Goal: Find contact information: Find contact information

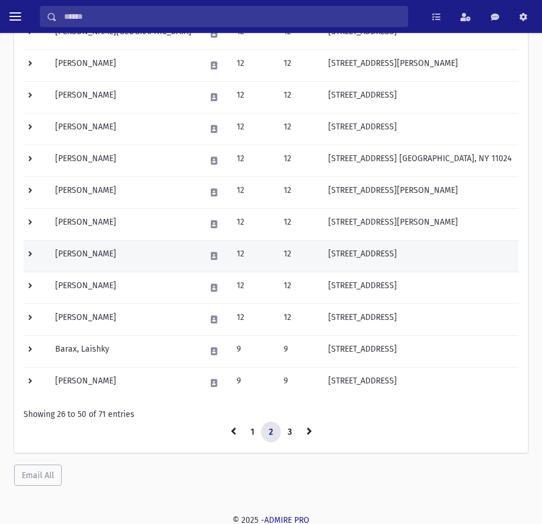
scroll to position [623, 0]
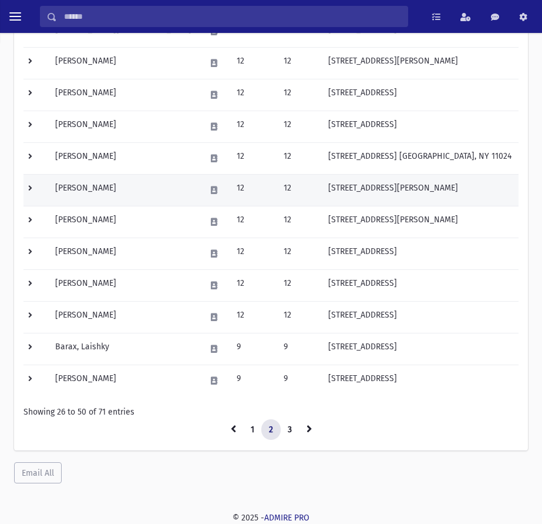
click at [32, 192] on td at bounding box center [36, 190] width 25 height 32
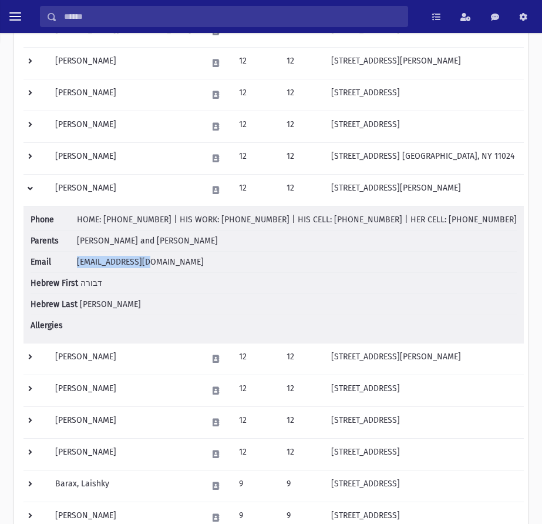
drag, startPoint x: 153, startPoint y: 264, endPoint x: 79, endPoint y: 257, distance: 75.0
click at [79, 257] on li "Email ettilou@yahoo.com" at bounding box center [274, 262] width 487 height 21
copy span "ettilou@yahoo.com"
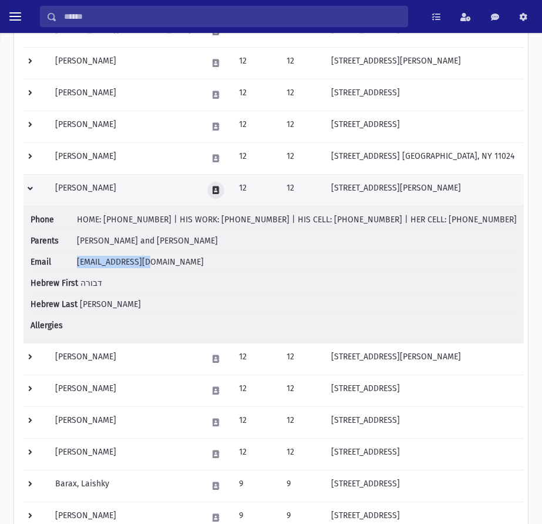
click at [207, 192] on button at bounding box center [215, 190] width 17 height 17
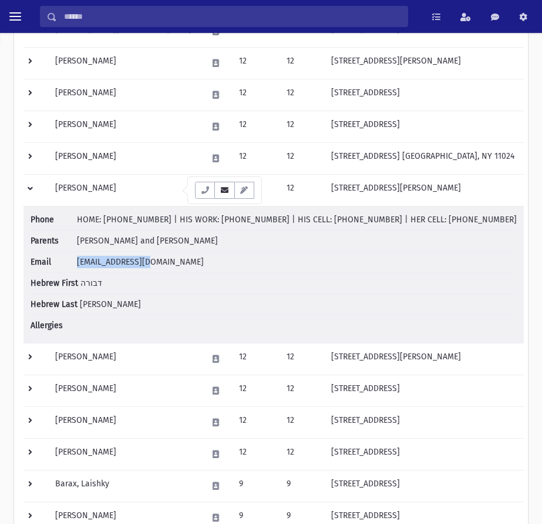
click at [222, 195] on button "button" at bounding box center [225, 190] width 20 height 17
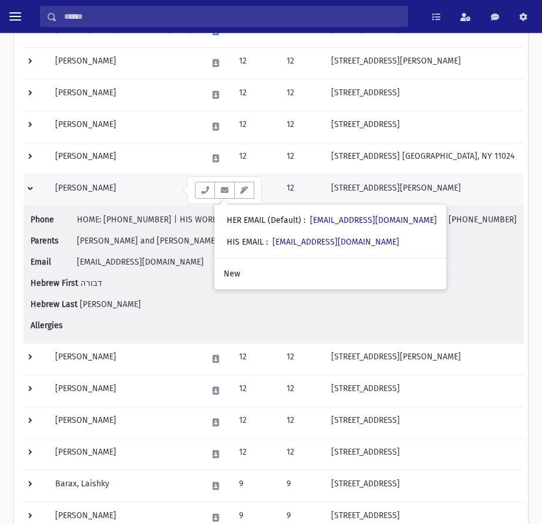
click at [38, 189] on td at bounding box center [36, 190] width 25 height 32
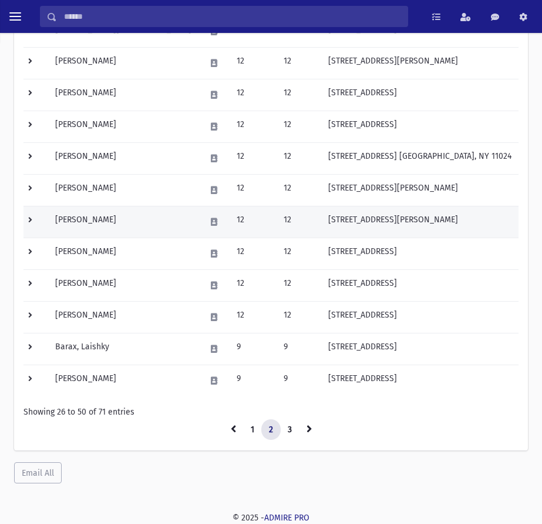
click at [31, 218] on td at bounding box center [36, 222] width 25 height 32
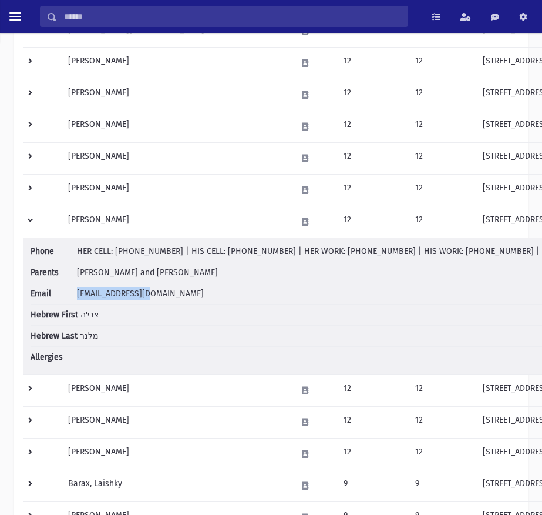
drag, startPoint x: 158, startPoint y: 292, endPoint x: 76, endPoint y: 293, distance: 81.1
click at [76, 293] on li "Email aym2141@gmail.com" at bounding box center [400, 293] width 739 height 21
copy span "[EMAIL_ADDRESS][DOMAIN_NAME]"
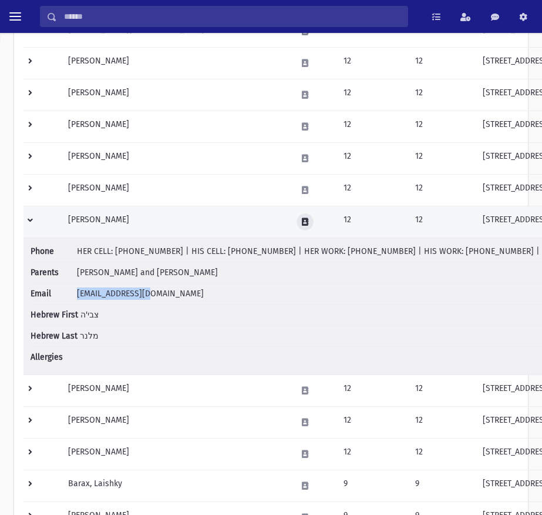
click at [302, 219] on icon at bounding box center [305, 222] width 6 height 8
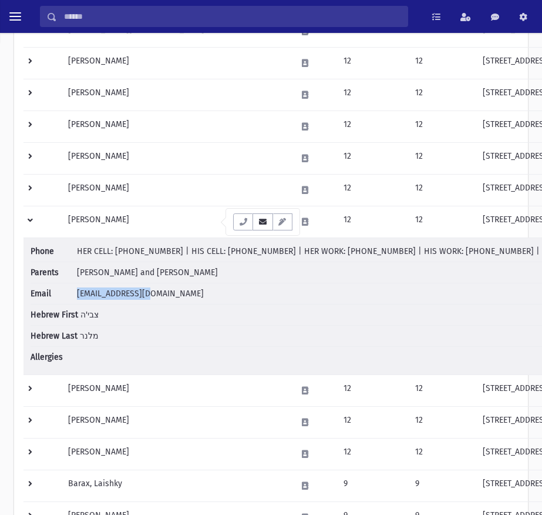
click at [259, 220] on icon "button" at bounding box center [262, 222] width 9 height 8
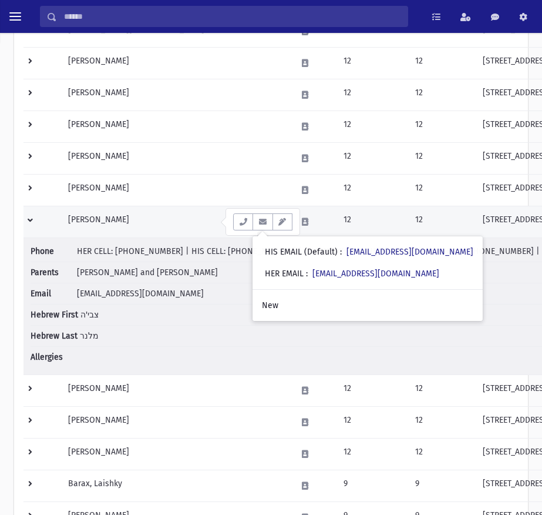
click at [32, 223] on td at bounding box center [43, 222] width 38 height 32
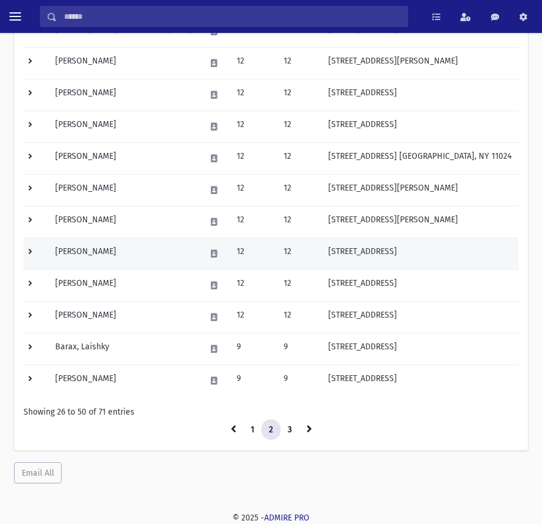
click at [31, 247] on td at bounding box center [36, 253] width 25 height 32
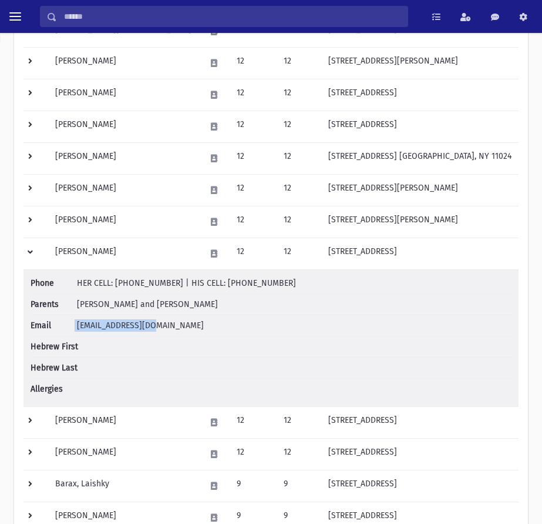
drag, startPoint x: 163, startPoint y: 321, endPoint x: 75, endPoint y: 324, distance: 88.2
click at [75, 324] on li "Email epantiliat@aol.com" at bounding box center [271, 325] width 481 height 21
copy li "[EMAIL_ADDRESS][DOMAIN_NAME]"
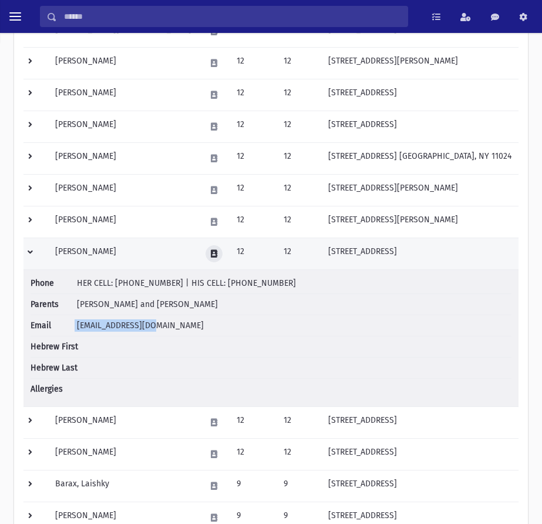
click at [211, 250] on icon at bounding box center [214, 254] width 6 height 8
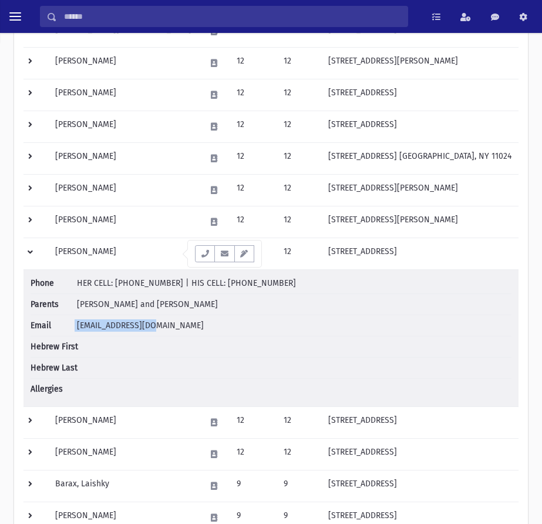
click at [225, 255] on icon "button" at bounding box center [224, 254] width 9 height 8
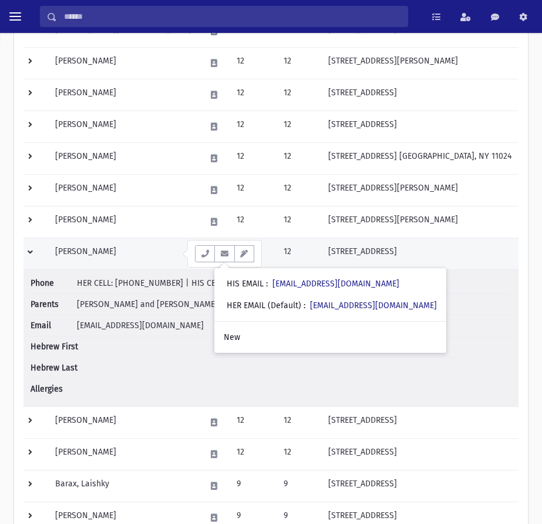
click at [34, 252] on td at bounding box center [36, 253] width 25 height 32
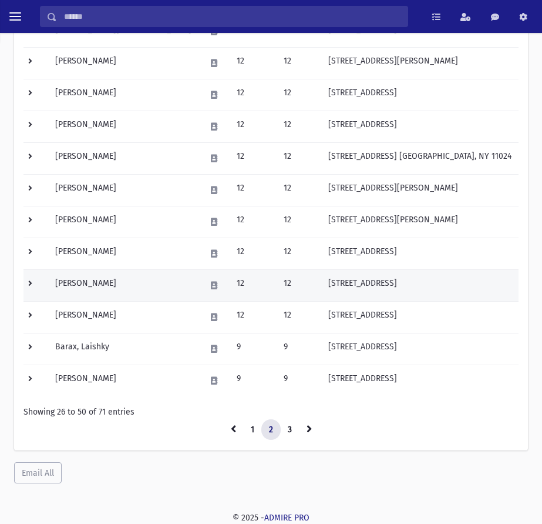
click at [34, 282] on td at bounding box center [36, 285] width 25 height 32
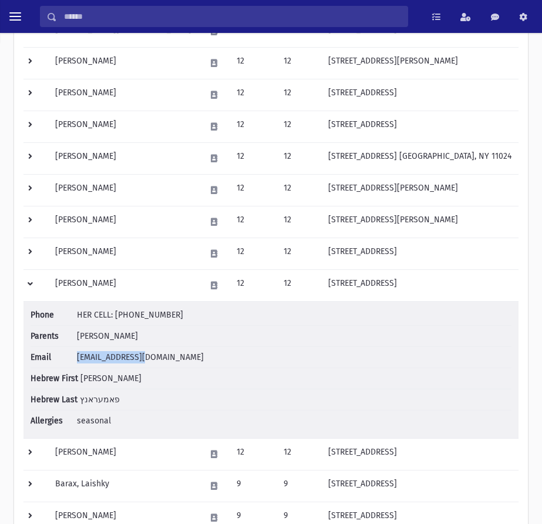
drag, startPoint x: 145, startPoint y: 358, endPoint x: 78, endPoint y: 357, distance: 66.4
click at [78, 357] on li "Email tpcarats@aol.com" at bounding box center [271, 357] width 481 height 21
copy span "[EMAIL_ADDRESS][DOMAIN_NAME]"
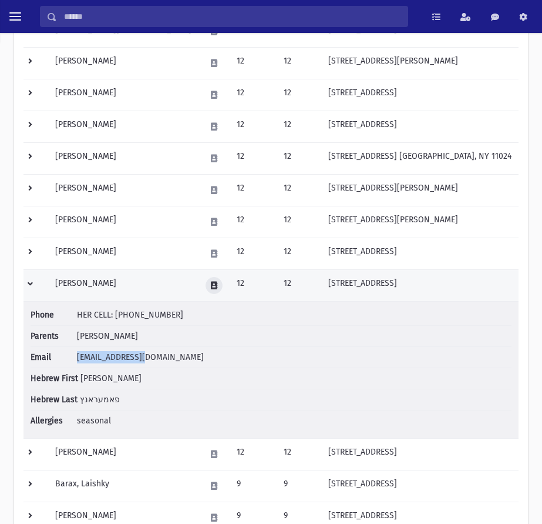
click at [211, 287] on icon at bounding box center [214, 286] width 6 height 8
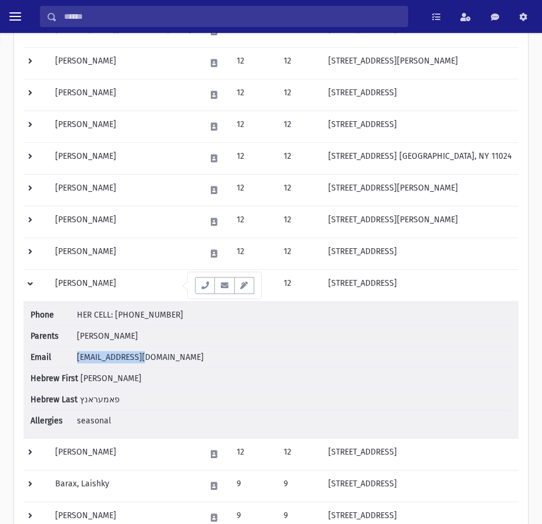
click at [229, 287] on icon "button" at bounding box center [224, 286] width 9 height 8
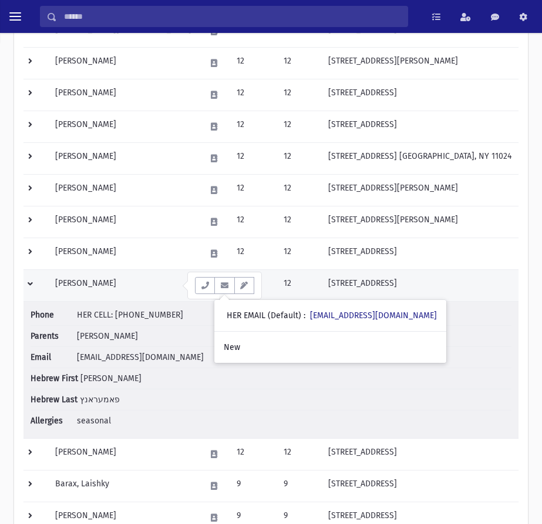
click at [92, 281] on td "[PERSON_NAME]" at bounding box center [123, 285] width 150 height 32
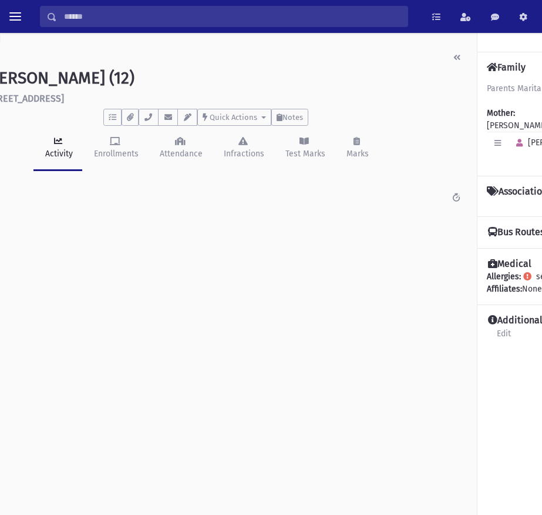
scroll to position [0, 159]
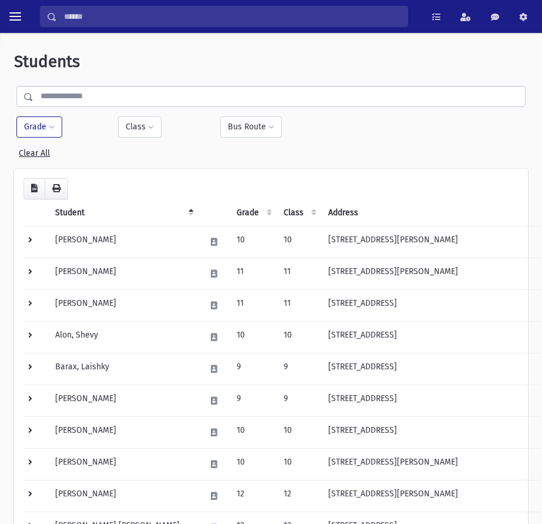
click at [39, 131] on button "Grade" at bounding box center [39, 126] width 46 height 21
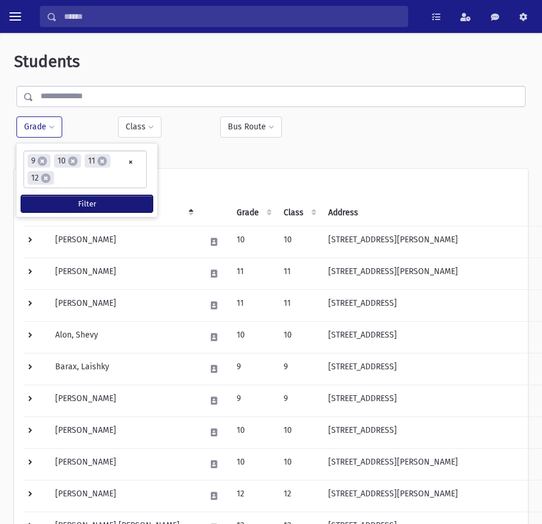
click at [78, 199] on button "Filter" at bounding box center [87, 203] width 132 height 17
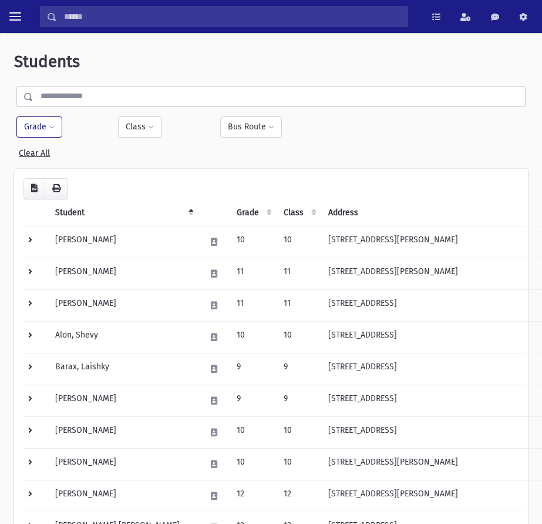
click at [55, 134] on button "Grade" at bounding box center [39, 126] width 46 height 21
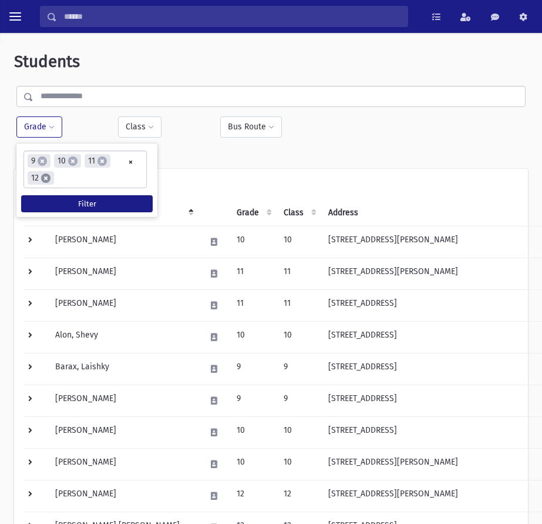
click at [46, 177] on span "×" at bounding box center [45, 177] width 9 height 9
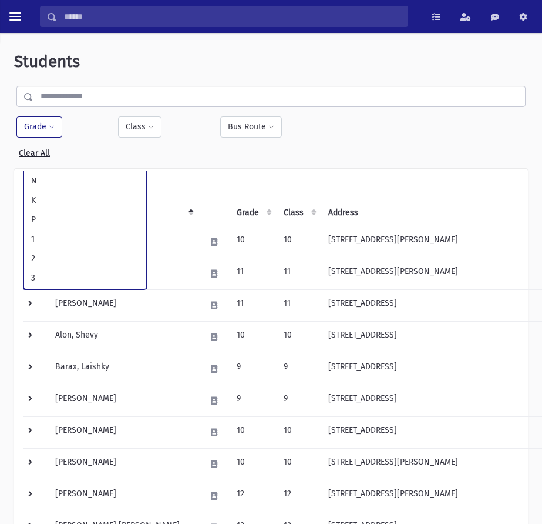
scroll to position [193, 0]
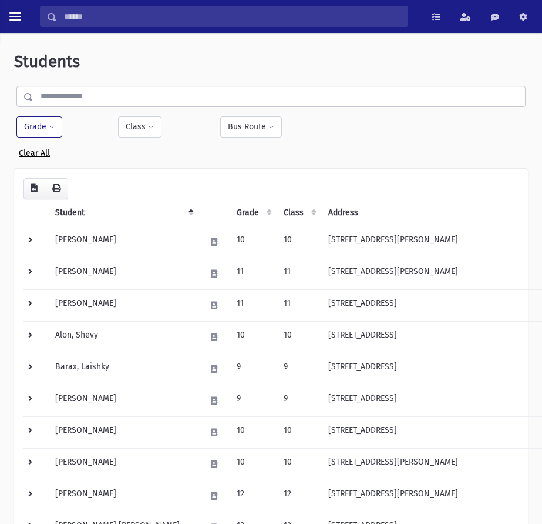
click at [38, 149] on link "Clear All" at bounding box center [34, 150] width 31 height 15
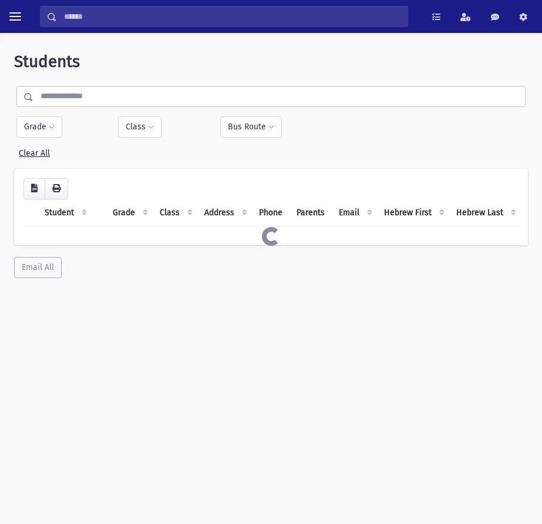
select select
click at [43, 133] on button "Grade" at bounding box center [39, 126] width 46 height 21
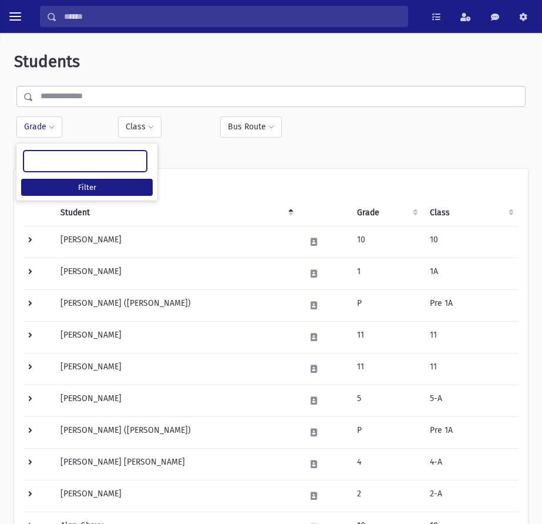
click at [77, 168] on ul at bounding box center [85, 160] width 122 height 18
type input "**"
select select "**"
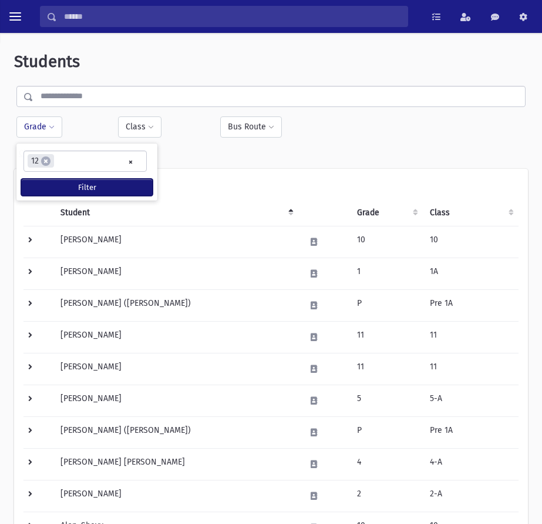
click at [63, 187] on button "Filter" at bounding box center [87, 187] width 132 height 17
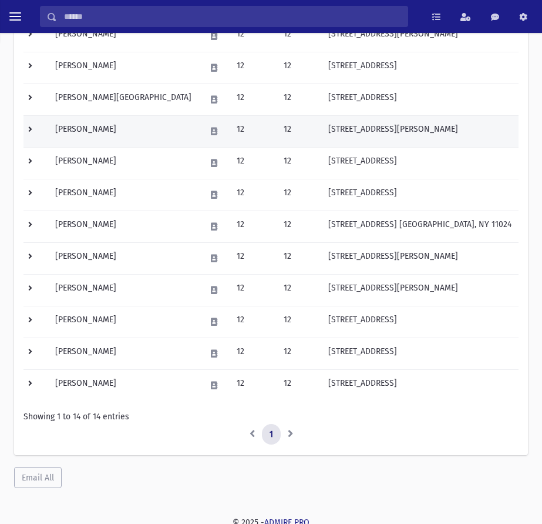
scroll to position [274, 0]
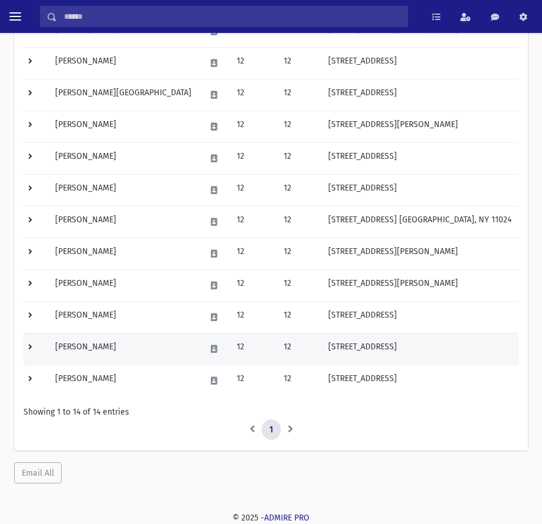
click at [31, 345] on td at bounding box center [36, 349] width 25 height 32
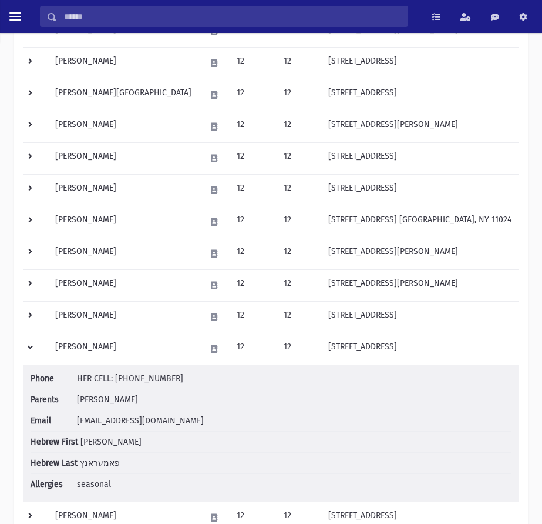
drag, startPoint x: 170, startPoint y: 380, endPoint x: 116, endPoint y: 372, distance: 54.7
click at [116, 372] on li "Phone HER CELL: [PHONE_NUMBER]" at bounding box center [271, 380] width 481 height 17
copy span "[PHONE_NUMBER]"
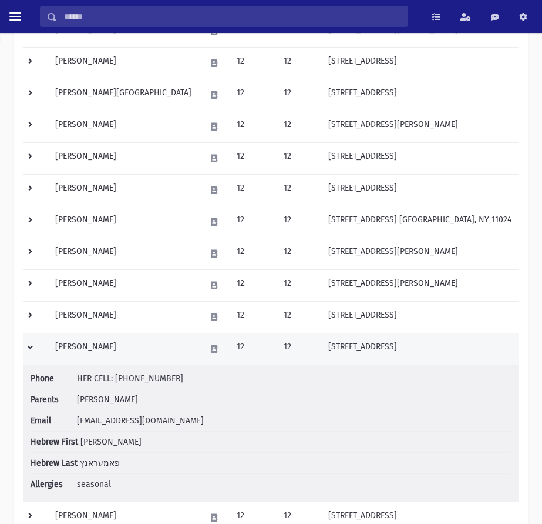
click at [28, 347] on td at bounding box center [36, 349] width 25 height 32
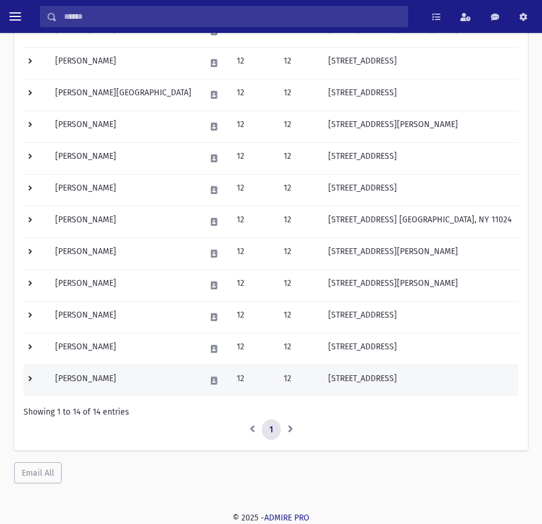
click at [30, 378] on td at bounding box center [36, 380] width 25 height 32
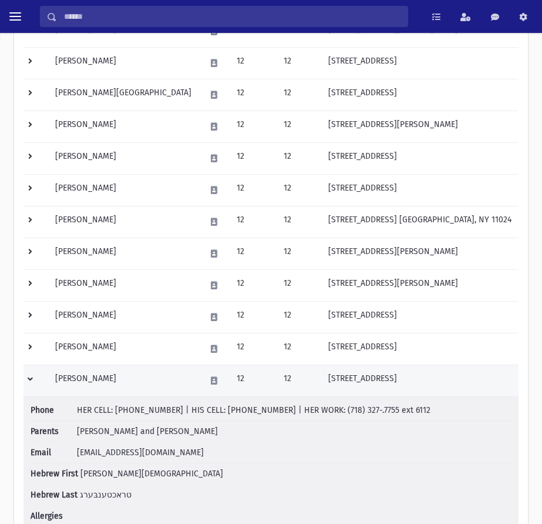
click at [29, 377] on td at bounding box center [36, 380] width 25 height 32
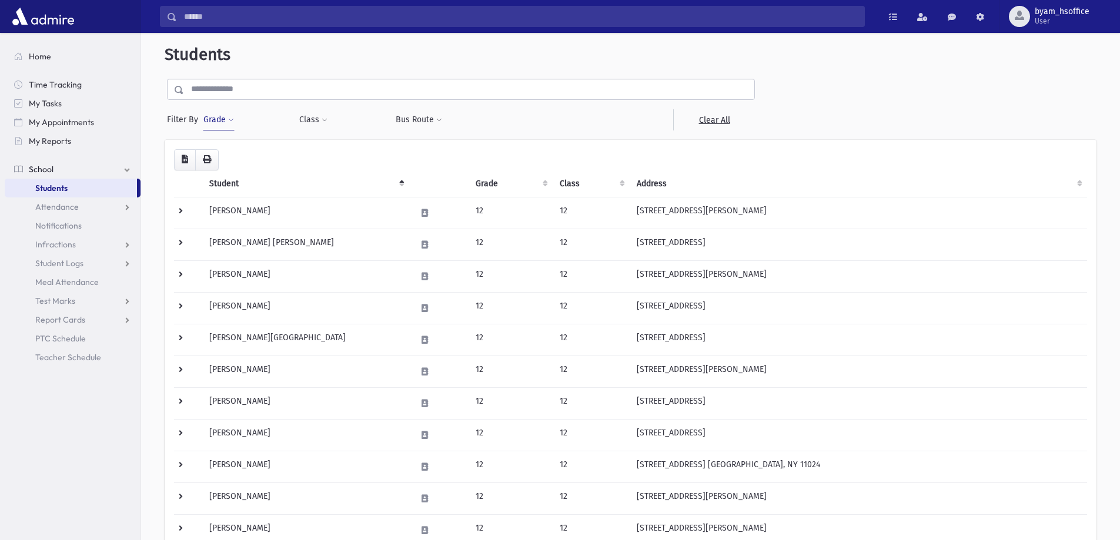
scroll to position [0, 0]
